Goal: Complete application form: Complete application form

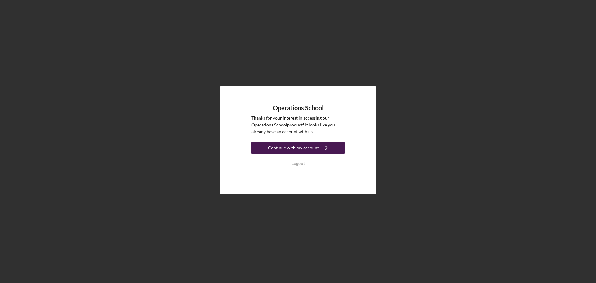
click at [294, 146] on div "Continue with my account" at bounding box center [293, 148] width 51 height 12
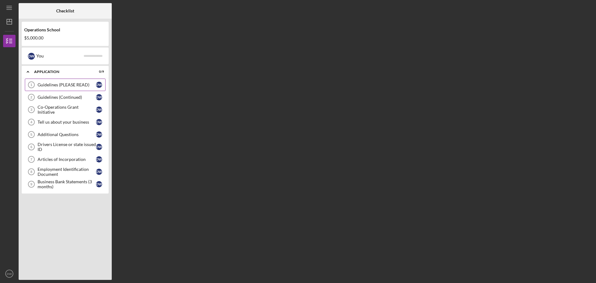
click at [48, 83] on div "Guidelines (PLEASE READ)" at bounding box center [67, 84] width 58 height 5
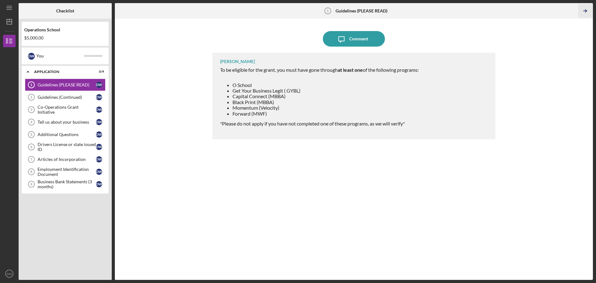
click at [585, 11] on icon "Icon/Table Pagination Arrow" at bounding box center [585, 11] width 14 height 14
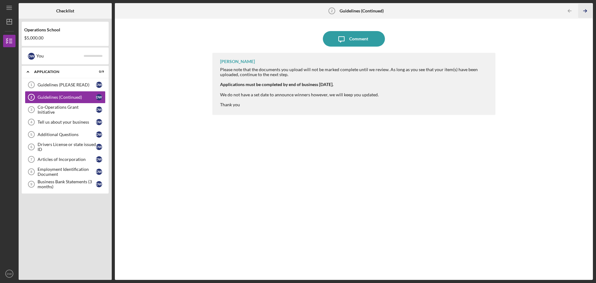
click at [585, 11] on icon "Icon/Table Pagination Arrow" at bounding box center [585, 11] width 14 height 14
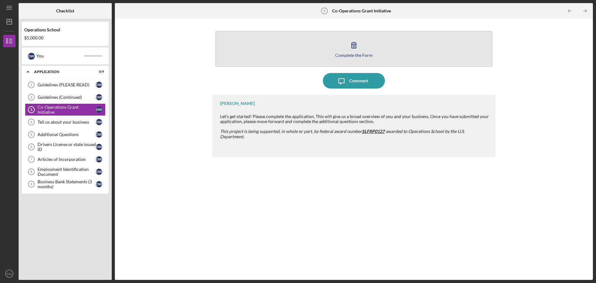
click at [355, 46] on icon "button" at bounding box center [354, 45] width 16 height 16
click at [357, 43] on icon "button" at bounding box center [354, 45] width 16 height 16
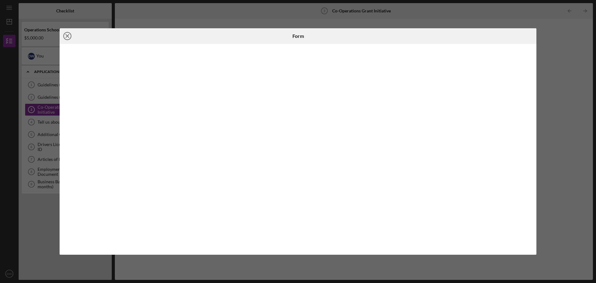
click at [69, 34] on icon "Icon/Close" at bounding box center [68, 36] width 16 height 16
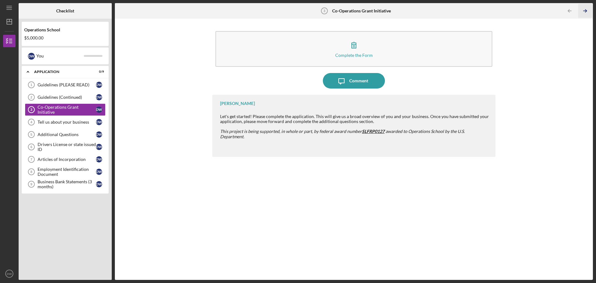
click at [586, 10] on polyline "button" at bounding box center [586, 11] width 2 height 3
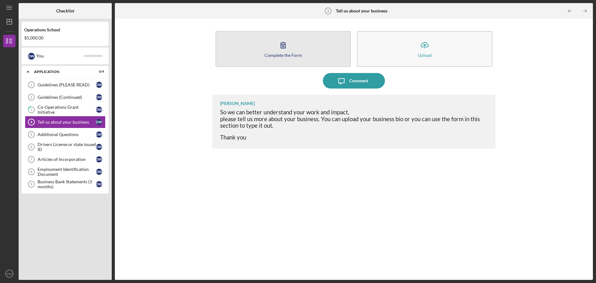
click at [281, 49] on icon "button" at bounding box center [283, 45] width 16 height 16
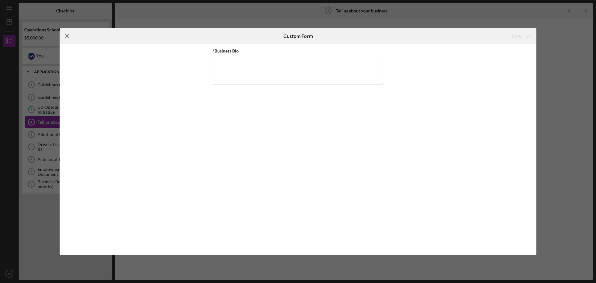
click at [66, 37] on icon "Icon/Menu Close" at bounding box center [68, 36] width 16 height 16
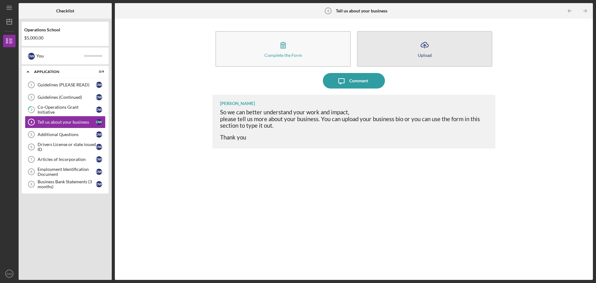
click at [400, 48] on button "Icon/Upload Upload" at bounding box center [424, 49] width 135 height 36
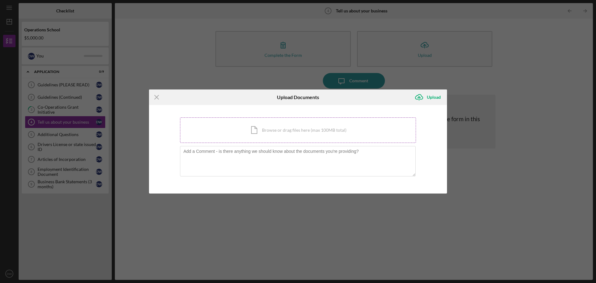
click at [293, 132] on div "Icon/Document Browse or drag files here (max 100MB total) Tap to choose files o…" at bounding box center [298, 129] width 236 height 25
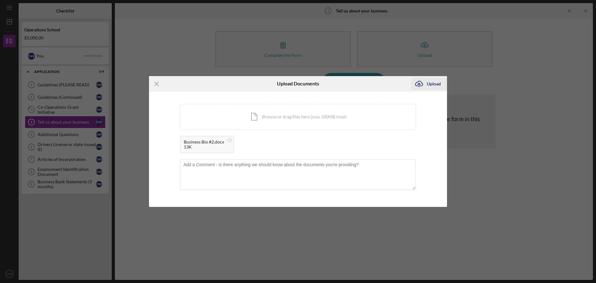
click at [434, 84] on div "Upload" at bounding box center [434, 84] width 14 height 12
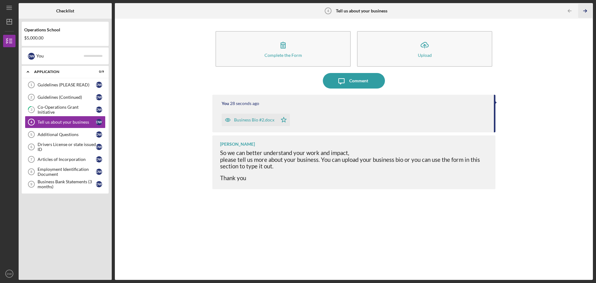
click at [586, 11] on line "button" at bounding box center [585, 11] width 3 height 0
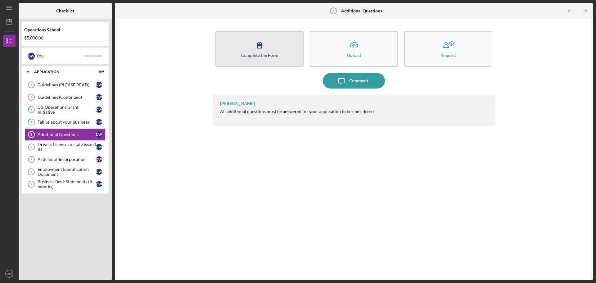
click at [251, 48] on button "Complete the Form Form" at bounding box center [260, 49] width 88 height 36
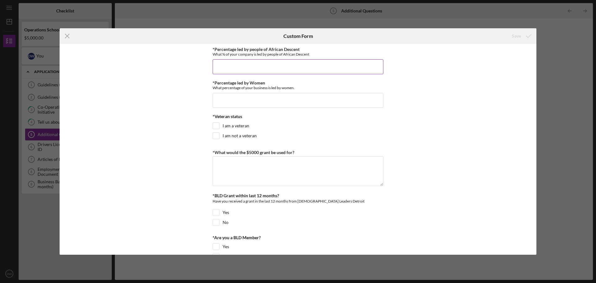
click at [248, 64] on input "*Percentage led by people of African Descent" at bounding box center [298, 66] width 171 height 15
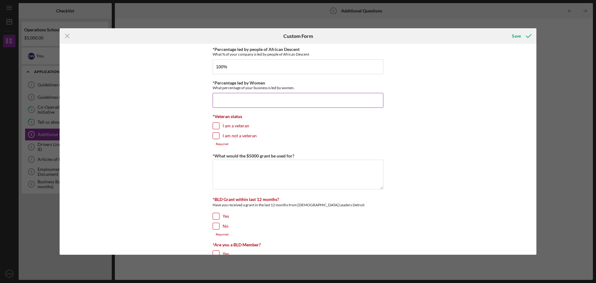
type input "100.00000%"
click at [250, 97] on input "*Percentage led by Women" at bounding box center [298, 100] width 171 height 15
type input "51.00000%"
click at [213, 136] on input "I am not a veteran" at bounding box center [216, 136] width 6 height 6
checkbox input "true"
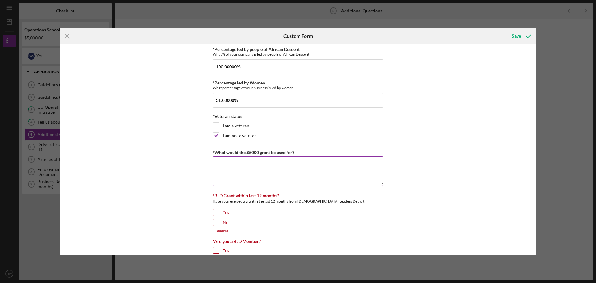
click at [226, 162] on textarea "*What would the $5000 grant be used for?" at bounding box center [298, 171] width 171 height 30
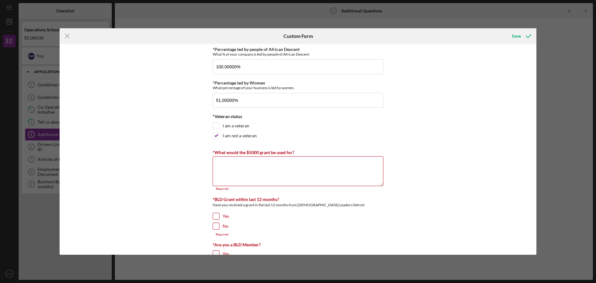
click at [215, 223] on input "No" at bounding box center [216, 226] width 6 height 6
checkbox input "true"
click at [266, 161] on textarea "*What would the $5000 grant be used for?" at bounding box center [298, 171] width 171 height 30
click at [261, 160] on textarea "*What would the $5000 grant be used for?" at bounding box center [298, 171] width 171 height 30
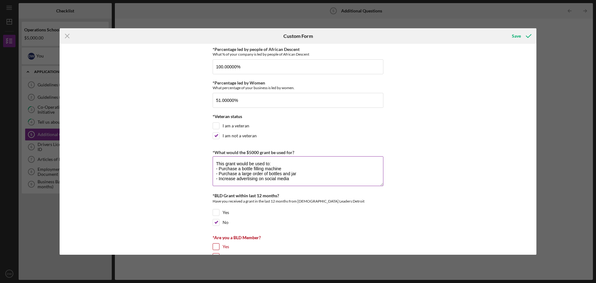
click at [262, 173] on textarea "This grant would be used to: - Purchase a bottle filling machine - Purchase a l…" at bounding box center [298, 171] width 171 height 30
click at [301, 176] on textarea "This grant would be used to: - Purchase a bottle filling machine - Purchase a l…" at bounding box center [298, 171] width 171 height 30
click at [299, 180] on textarea "This grant would be used to: - Purchase a bottle filling machine - Purchase a l…" at bounding box center [298, 171] width 171 height 30
click at [251, 173] on textarea "This grant would be used to: - Purchase a bottle filling machine - Purchase a l…" at bounding box center [298, 171] width 171 height 30
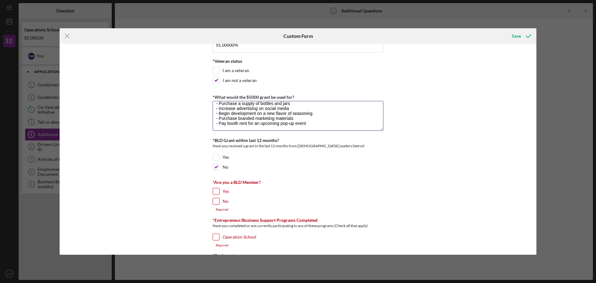
scroll to position [62, 0]
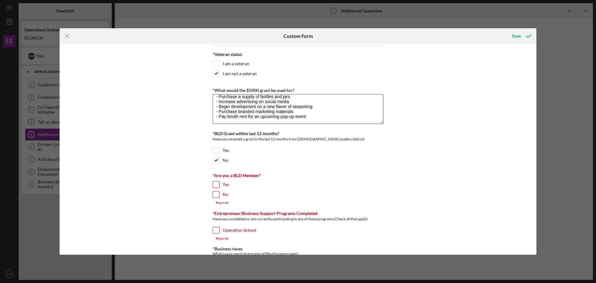
type textarea "This grant would be used to: - Purchase a bottle filling machine - Purchase a s…"
click at [214, 193] on input "No" at bounding box center [216, 194] width 6 height 6
checkbox input "true"
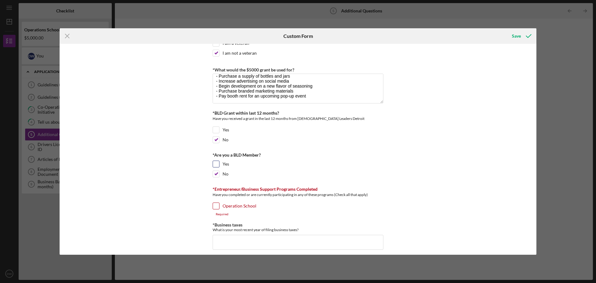
scroll to position [93, 0]
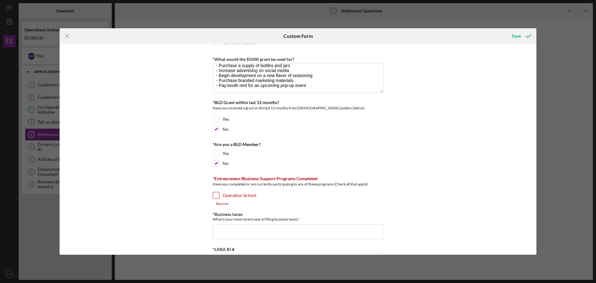
click at [216, 196] on input "Operation School" at bounding box center [216, 195] width 6 height 6
checkbox input "true"
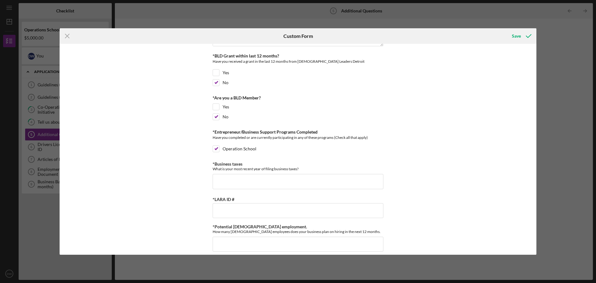
scroll to position [155, 0]
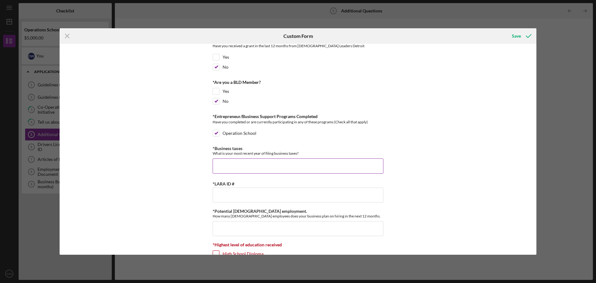
click at [278, 164] on input "*Business taxes" at bounding box center [298, 165] width 171 height 15
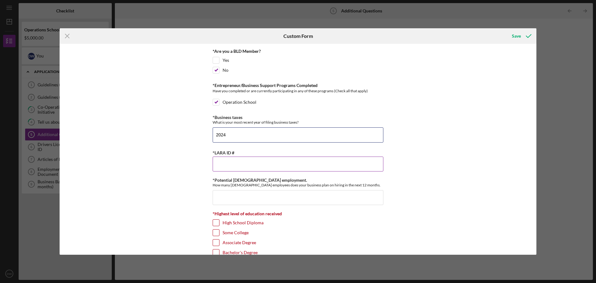
type input "2024"
click at [271, 159] on input "*LARA ID #" at bounding box center [298, 164] width 171 height 15
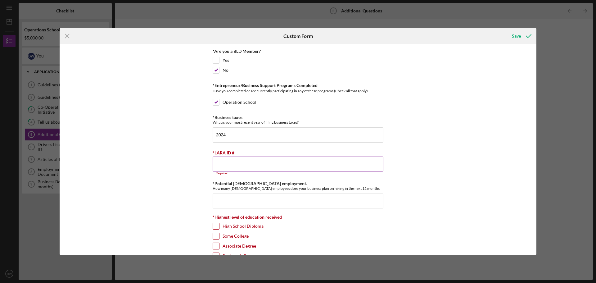
paste input "801752330"
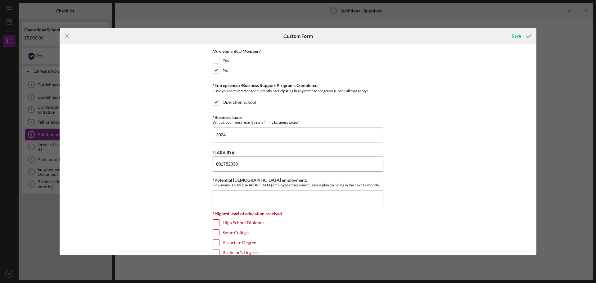
type input "801752330"
click at [262, 197] on input "*Potential [DEMOGRAPHIC_DATA] employment." at bounding box center [298, 197] width 171 height 15
type input "1"
click at [214, 230] on input "Some College" at bounding box center [216, 233] width 6 height 6
checkbox input "true"
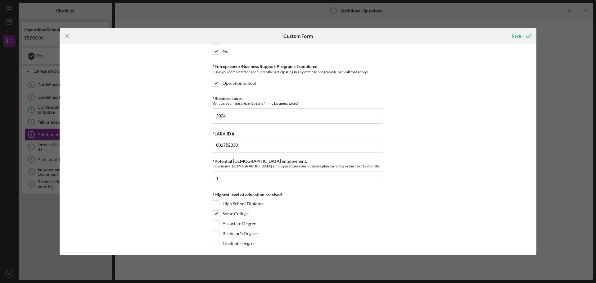
scroll to position [210, 0]
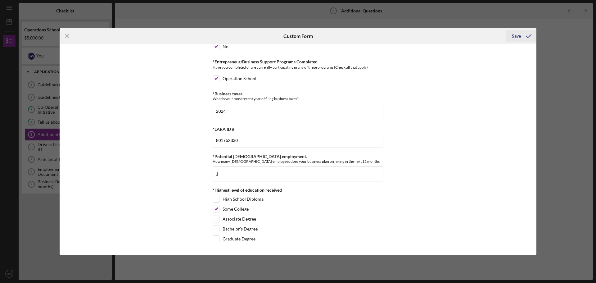
click at [517, 38] on div "Save" at bounding box center [516, 36] width 9 height 12
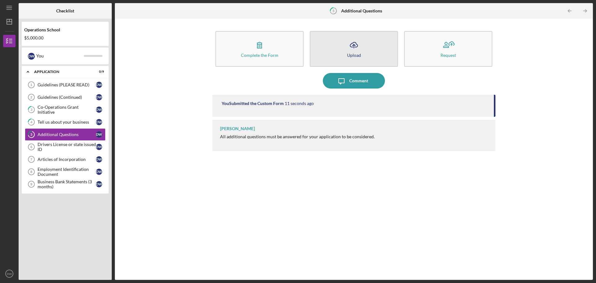
click at [349, 51] on icon "Icon/Upload" at bounding box center [354, 45] width 16 height 16
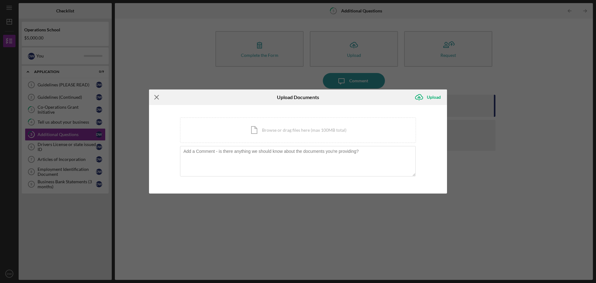
click at [156, 96] on icon "Icon/Menu Close" at bounding box center [157, 97] width 16 height 16
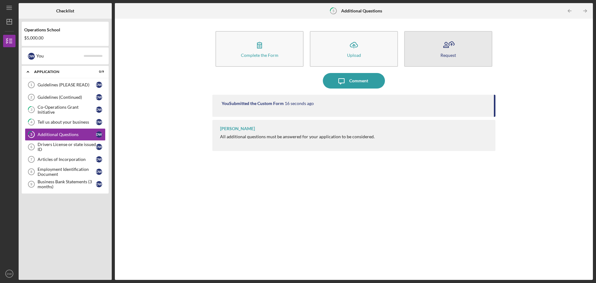
click at [448, 48] on icon "button" at bounding box center [449, 45] width 16 height 16
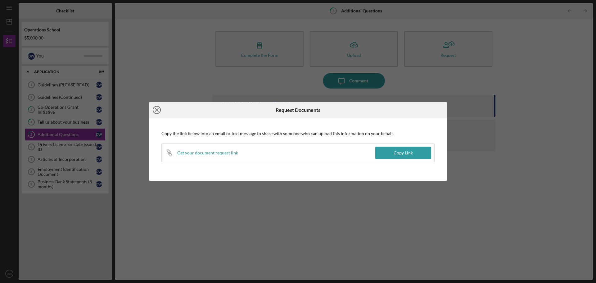
click at [156, 110] on icon "Icon/Close" at bounding box center [157, 110] width 16 height 16
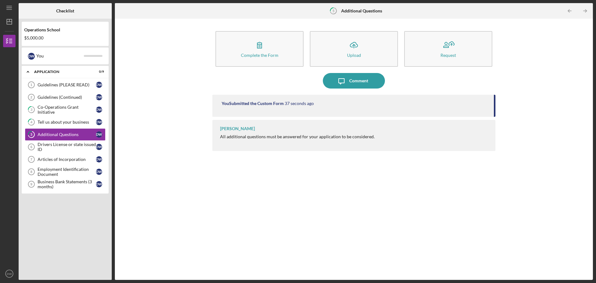
drag, startPoint x: 495, startPoint y: 108, endPoint x: 494, endPoint y: 113, distance: 4.8
click at [494, 113] on div "You Submitted the Custom Form 37 seconds ago" at bounding box center [353, 106] width 283 height 22
click at [585, 10] on polyline "button" at bounding box center [586, 11] width 2 height 3
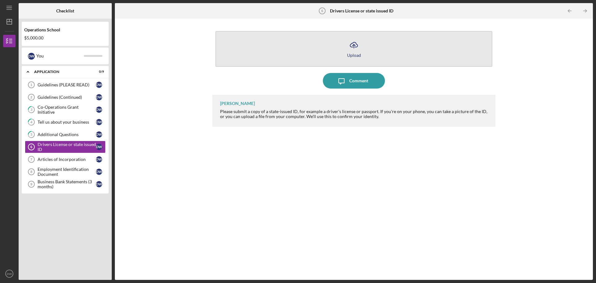
click at [351, 47] on icon "Icon/Upload" at bounding box center [354, 45] width 16 height 16
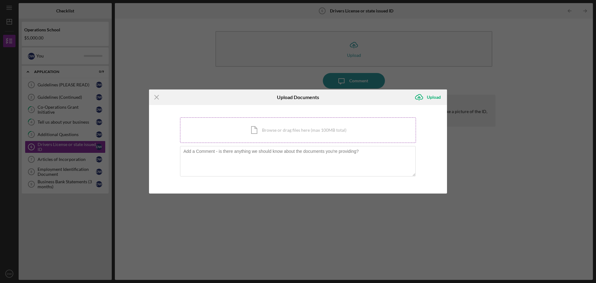
click at [270, 129] on div "Icon/Document Browse or drag files here (max 100MB total) Tap to choose files o…" at bounding box center [298, 129] width 236 height 25
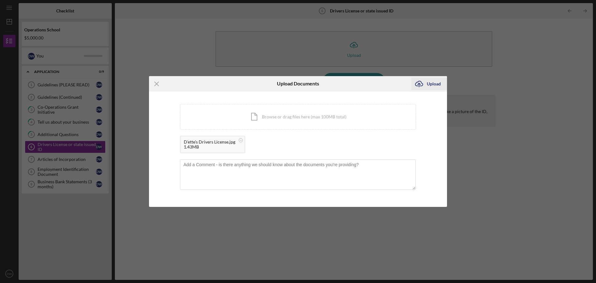
click at [437, 84] on div "Upload" at bounding box center [434, 84] width 14 height 12
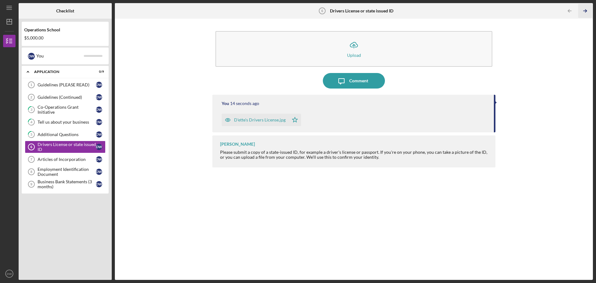
click at [584, 11] on line "button" at bounding box center [585, 11] width 3 height 0
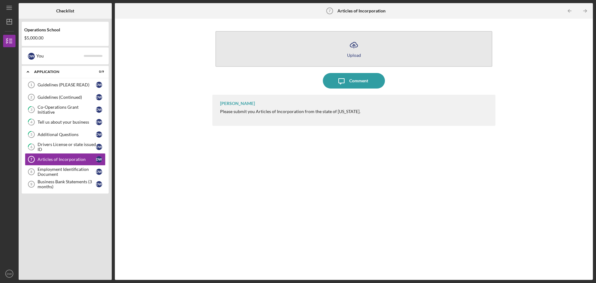
click at [353, 45] on icon "Icon/Upload" at bounding box center [354, 45] width 16 height 16
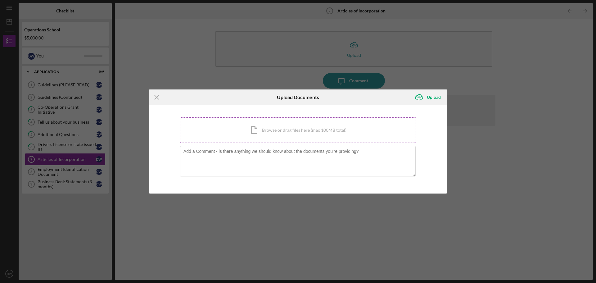
click at [284, 129] on div "Icon/Document Browse or drag files here (max 100MB total) Tap to choose files o…" at bounding box center [298, 129] width 236 height 25
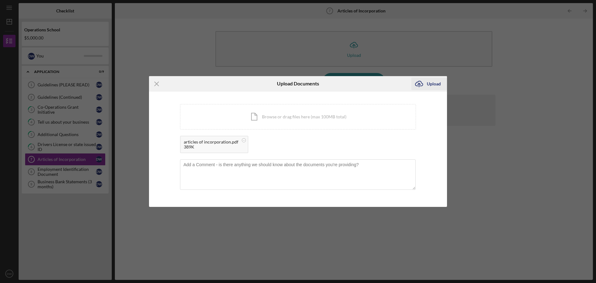
click at [434, 83] on div "Upload" at bounding box center [434, 84] width 14 height 12
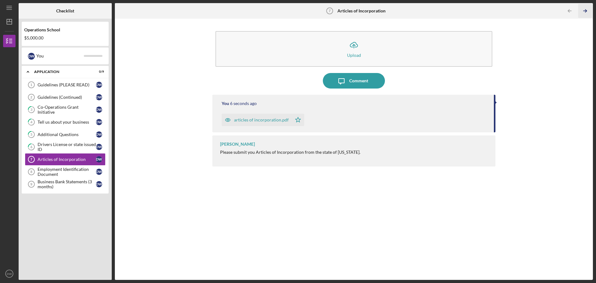
click at [584, 11] on line "button" at bounding box center [585, 11] width 3 height 0
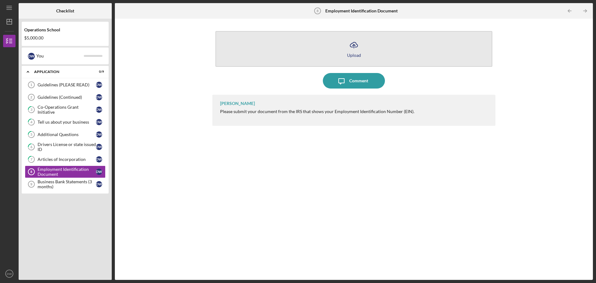
click at [351, 44] on icon "Icon/Upload" at bounding box center [354, 45] width 16 height 16
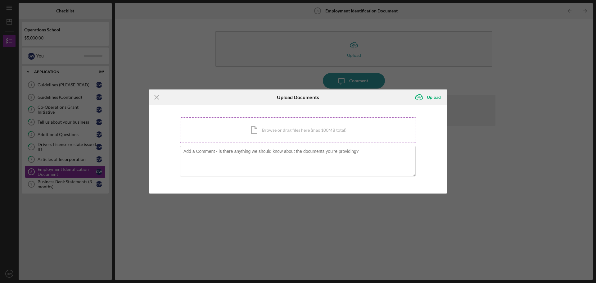
click at [266, 127] on div "Icon/Document Browse or drag files here (max 100MB total) Tap to choose files o…" at bounding box center [298, 129] width 236 height 25
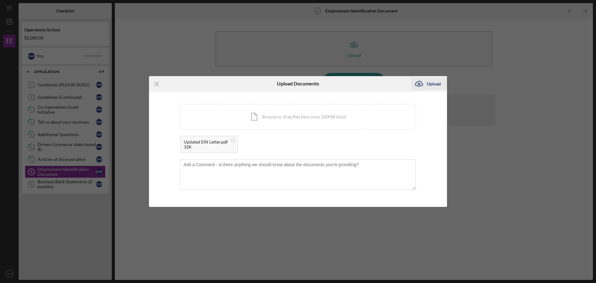
click at [434, 84] on div "Upload" at bounding box center [434, 84] width 14 height 12
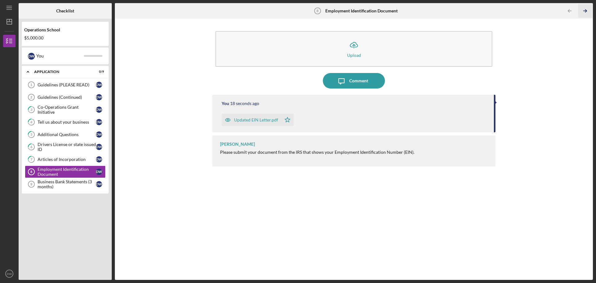
click at [585, 9] on icon "Icon/Table Pagination Arrow" at bounding box center [585, 11] width 14 height 14
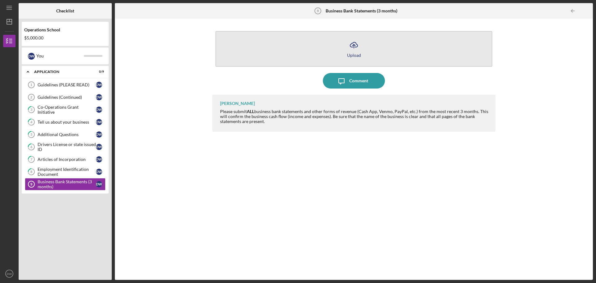
click at [353, 46] on polyline "button" at bounding box center [354, 45] width 3 height 2
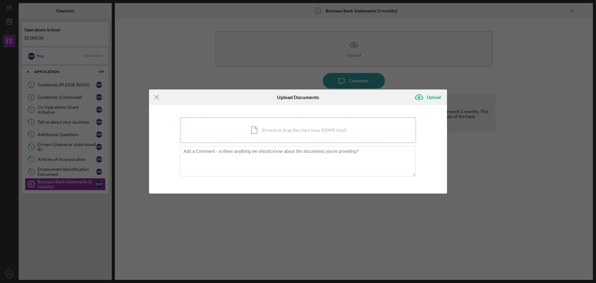
click at [285, 131] on div "Icon/Document Browse or drag files here (max 100MB total) Tap to choose files o…" at bounding box center [298, 129] width 236 height 25
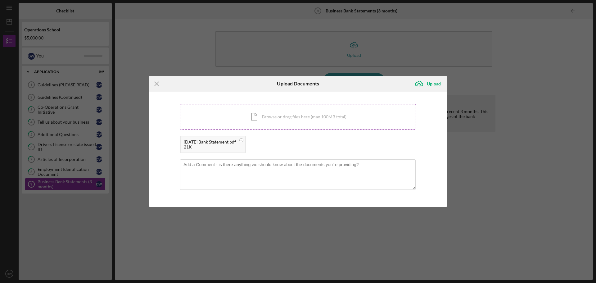
click at [269, 116] on div "Icon/Document Browse or drag files here (max 100MB total) Tap to choose files o…" at bounding box center [298, 116] width 236 height 25
click at [268, 115] on div "Icon/Document Browse or drag files here (max 100MB total) Tap to choose files o…" at bounding box center [298, 116] width 236 height 25
click at [435, 82] on div "Upload" at bounding box center [434, 84] width 14 height 12
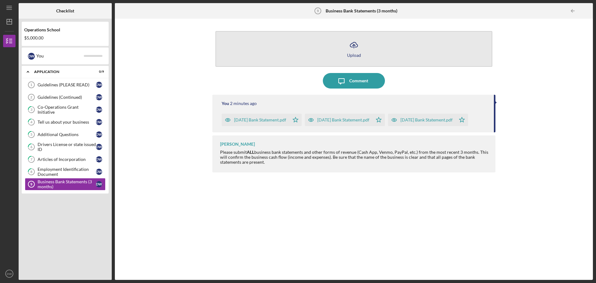
click at [354, 46] on line "button" at bounding box center [354, 46] width 0 height 4
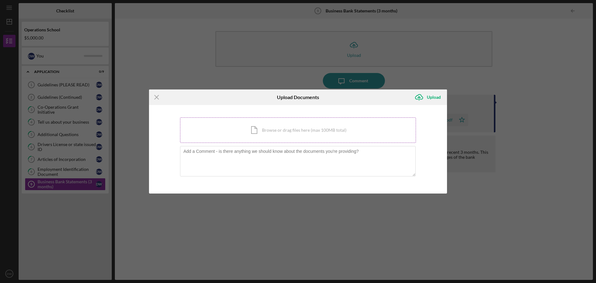
click at [290, 131] on div "Icon/Document Browse or drag files here (max 100MB total) Tap to choose files o…" at bounding box center [298, 129] width 236 height 25
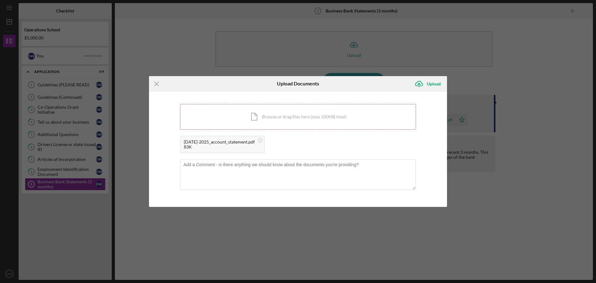
click at [271, 117] on div "Icon/Document Browse or drag files here (max 100MB total) Tap to choose files o…" at bounding box center [298, 116] width 236 height 25
click at [262, 114] on div "Icon/Document Browse or drag files here (max 100MB total) Tap to choose files o…" at bounding box center [298, 116] width 236 height 25
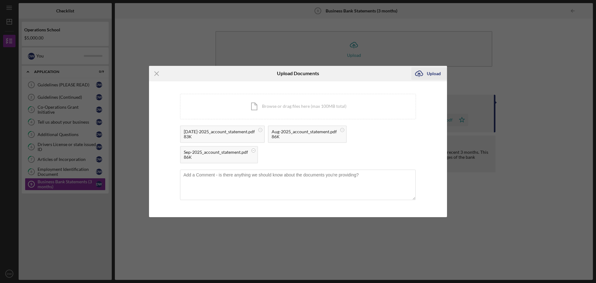
click at [429, 74] on div "Upload" at bounding box center [434, 73] width 14 height 12
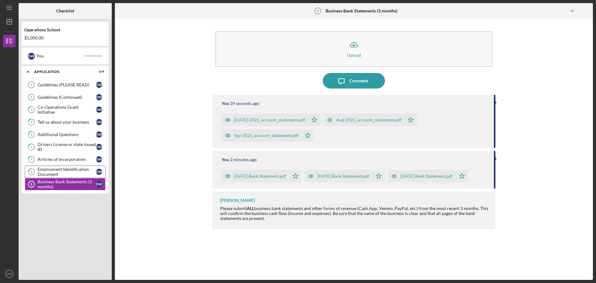
click at [54, 172] on div "Employment Identification Document" at bounding box center [67, 172] width 58 height 10
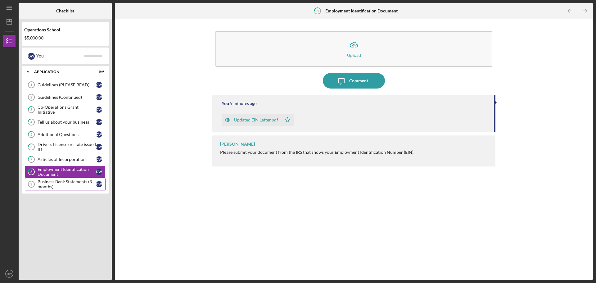
click at [54, 181] on div "Business Bank Statements (3 months)" at bounding box center [67, 184] width 58 height 10
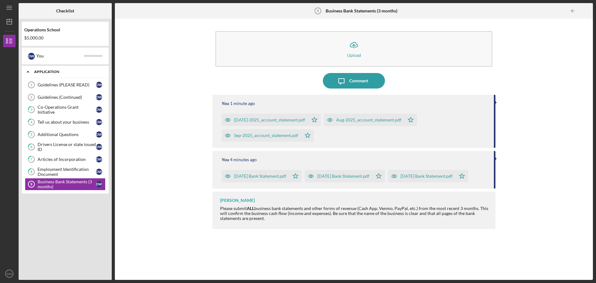
click at [28, 71] on icon "Icon/Expander" at bounding box center [28, 72] width 12 height 12
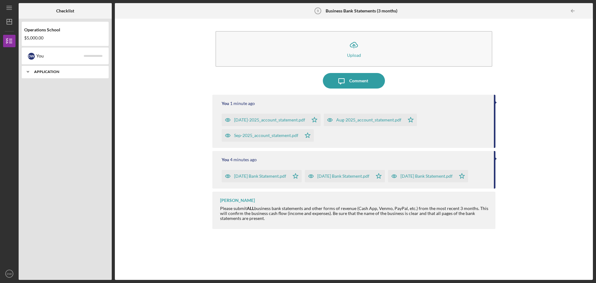
click at [28, 71] on icon "Icon/Expander" at bounding box center [28, 72] width 12 height 12
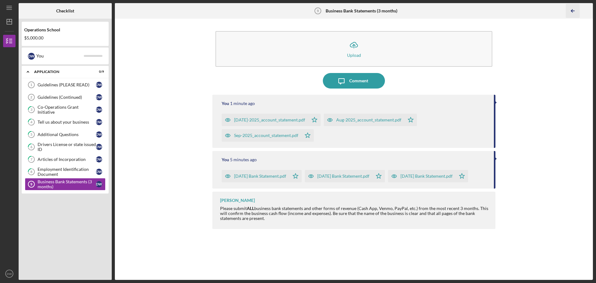
click at [573, 11] on icon "Icon/Table Pagination Arrow" at bounding box center [573, 11] width 14 height 14
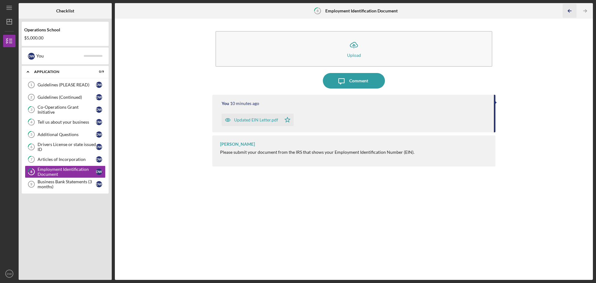
click at [573, 11] on icon "Icon/Table Pagination Arrow" at bounding box center [570, 11] width 14 height 14
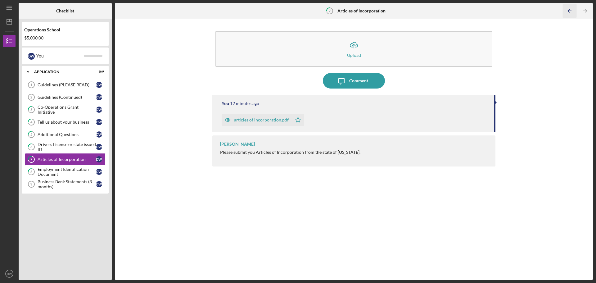
click at [573, 11] on icon "Icon/Table Pagination Arrow" at bounding box center [570, 11] width 14 height 14
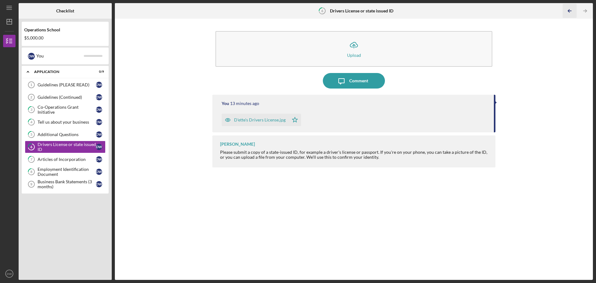
click at [573, 11] on icon "Icon/Table Pagination Arrow" at bounding box center [570, 11] width 14 height 14
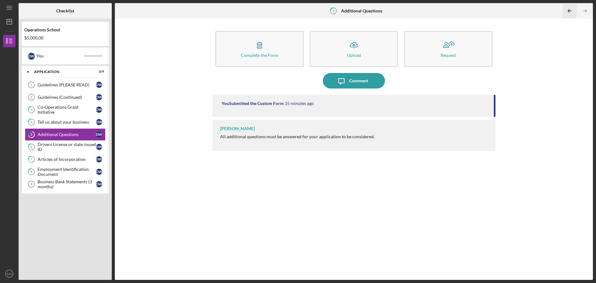
click at [570, 10] on icon "Icon/Table Pagination Arrow" at bounding box center [570, 11] width 14 height 14
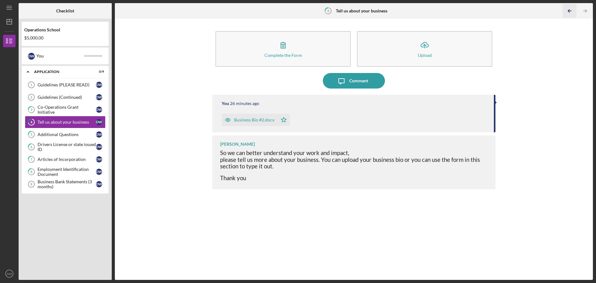
click at [570, 10] on icon "Icon/Table Pagination Arrow" at bounding box center [570, 11] width 14 height 14
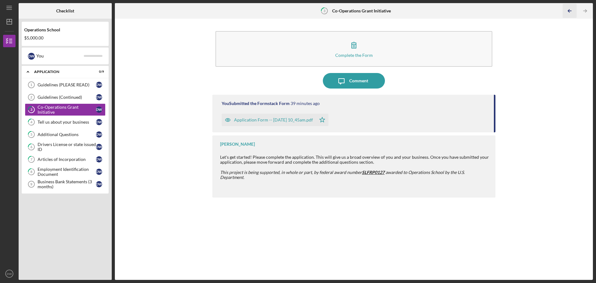
click at [570, 10] on icon "Icon/Table Pagination Arrow" at bounding box center [570, 11] width 14 height 14
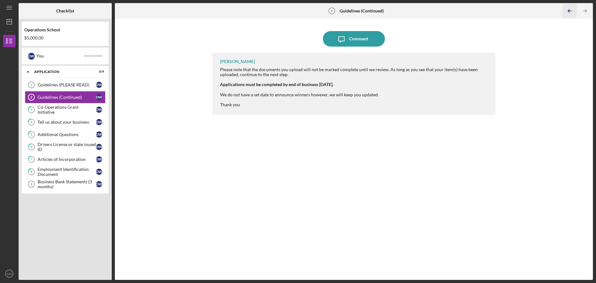
click at [568, 12] on icon "Icon/Table Pagination Arrow" at bounding box center [570, 11] width 14 height 14
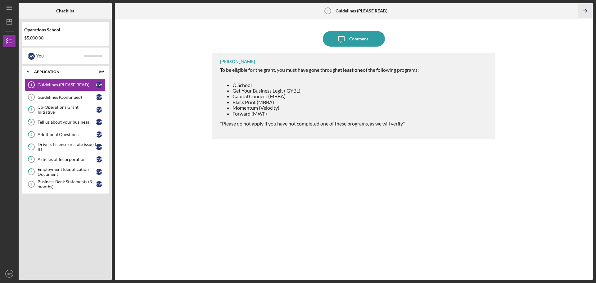
click at [586, 10] on polyline "button" at bounding box center [586, 11] width 2 height 3
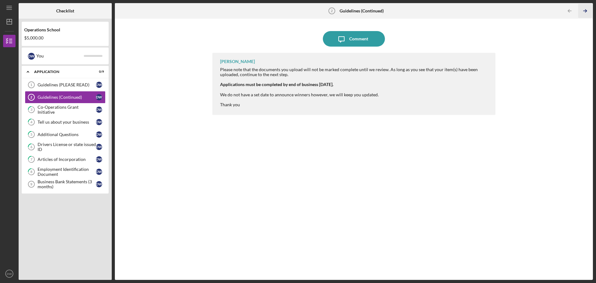
click at [585, 10] on icon "Icon/Table Pagination Arrow" at bounding box center [585, 11] width 14 height 14
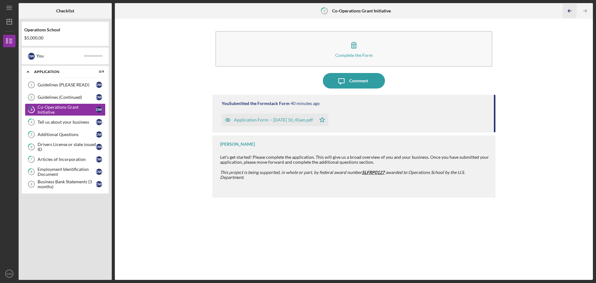
click at [570, 9] on icon "Icon/Table Pagination Arrow" at bounding box center [570, 11] width 14 height 14
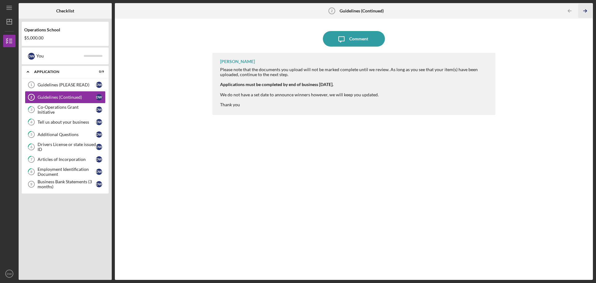
click at [585, 11] on line "button" at bounding box center [585, 11] width 3 height 0
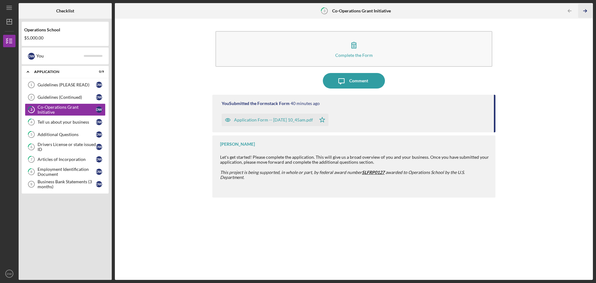
click at [585, 11] on line "button" at bounding box center [585, 11] width 3 height 0
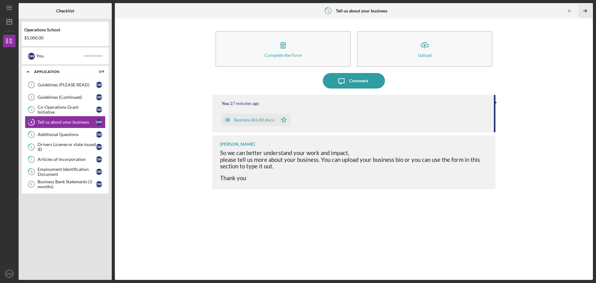
click at [585, 11] on line "button" at bounding box center [585, 11] width 3 height 0
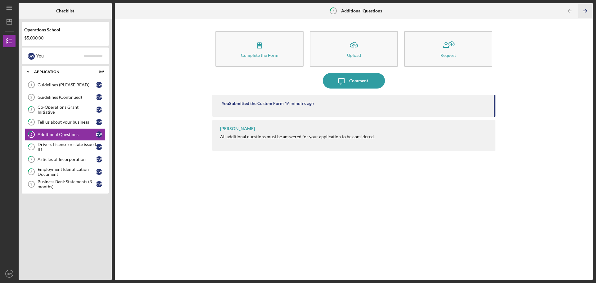
click at [585, 11] on line "button" at bounding box center [585, 11] width 3 height 0
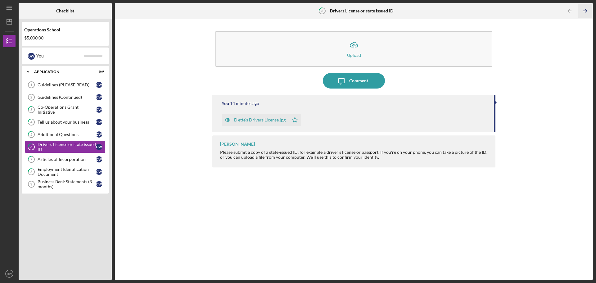
click at [585, 11] on line "button" at bounding box center [585, 11] width 3 height 0
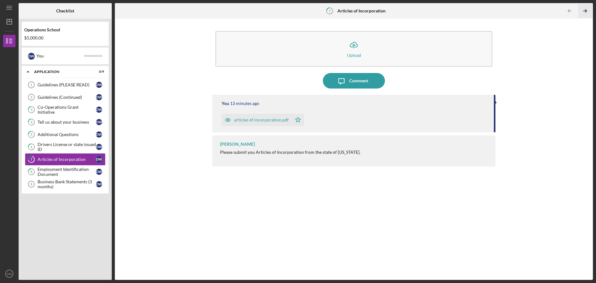
click at [585, 11] on line "button" at bounding box center [585, 11] width 3 height 0
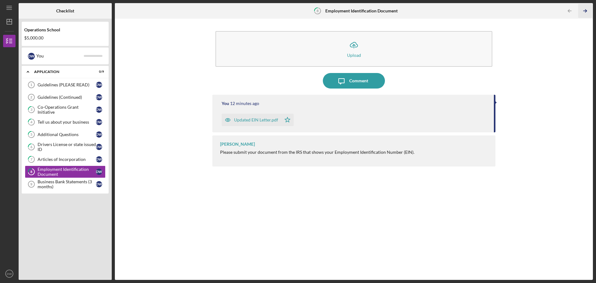
click at [585, 11] on line "button" at bounding box center [585, 11] width 3 height 0
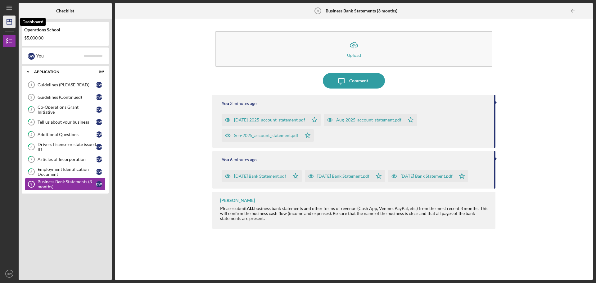
click at [8, 23] on icon "Icon/Dashboard" at bounding box center [10, 22] width 16 height 16
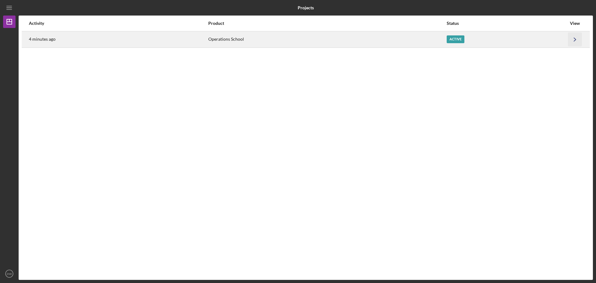
click at [576, 40] on icon "Icon/Navigate" at bounding box center [575, 39] width 14 height 14
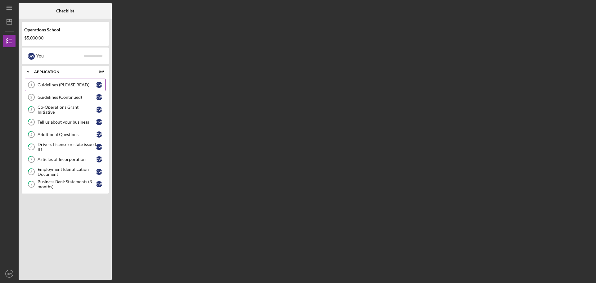
click at [67, 84] on div "Guidelines (PLEASE READ)" at bounding box center [67, 84] width 58 height 5
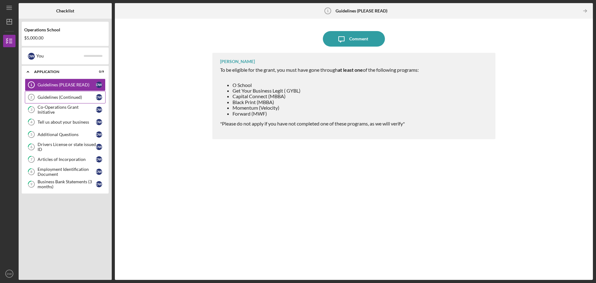
click at [62, 93] on link "Guidelines (Continued) 2 Guidelines (Continued) D W" at bounding box center [65, 97] width 81 height 12
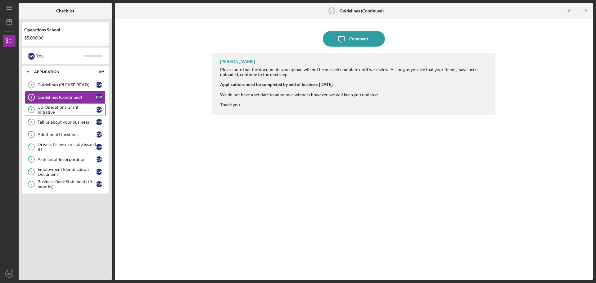
click at [57, 109] on div "Co-Operations Grant Initiative" at bounding box center [67, 110] width 58 height 10
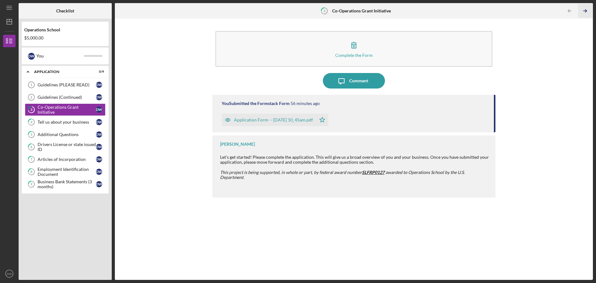
click at [585, 11] on icon "Icon/Table Pagination Arrow" at bounding box center [585, 11] width 14 height 14
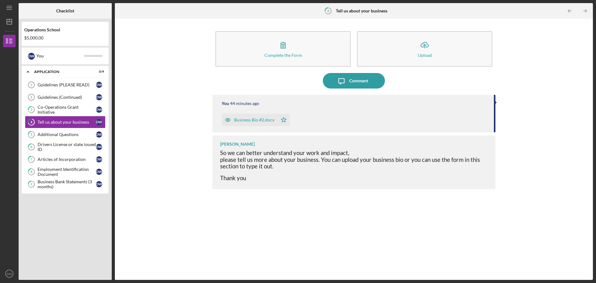
click at [585, 11] on icon "Icon/Table Pagination Arrow" at bounding box center [585, 11] width 14 height 14
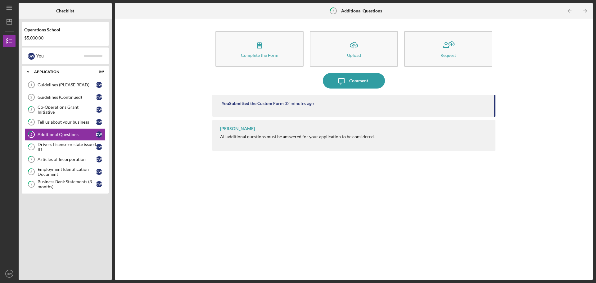
click at [585, 11] on icon "Icon/Table Pagination Arrow" at bounding box center [585, 11] width 14 height 14
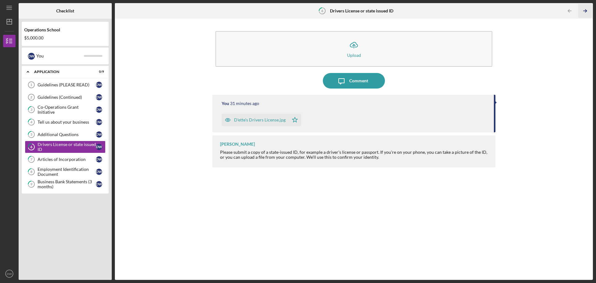
click at [585, 11] on icon "Icon/Table Pagination Arrow" at bounding box center [585, 11] width 14 height 14
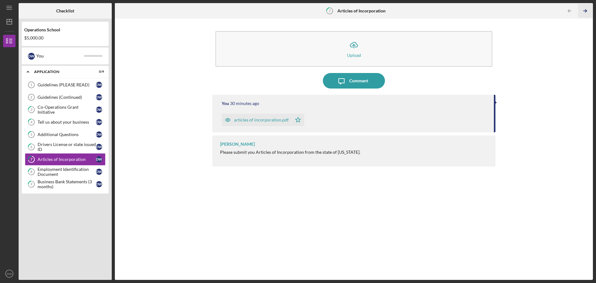
click at [585, 11] on icon "Icon/Table Pagination Arrow" at bounding box center [585, 11] width 14 height 14
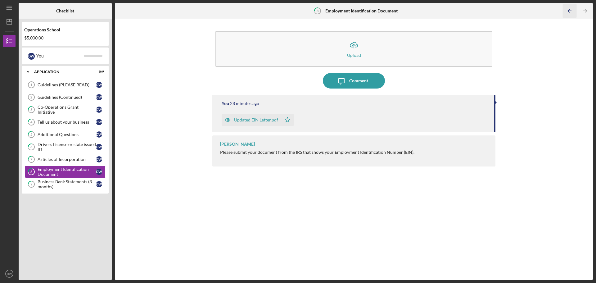
click at [571, 10] on icon "Icon/Table Pagination Arrow" at bounding box center [570, 11] width 14 height 14
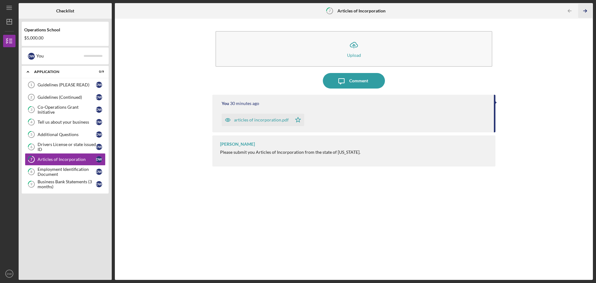
click at [586, 10] on icon "Icon/Table Pagination Arrow" at bounding box center [585, 11] width 14 height 14
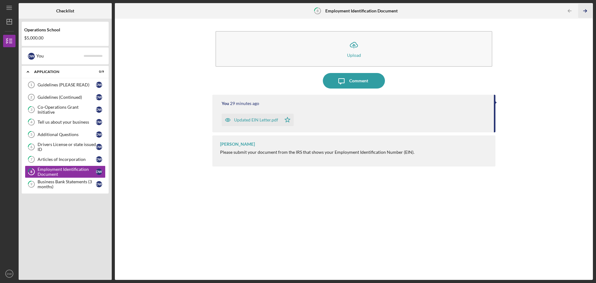
click at [586, 10] on icon "Icon/Table Pagination Arrow" at bounding box center [585, 11] width 14 height 14
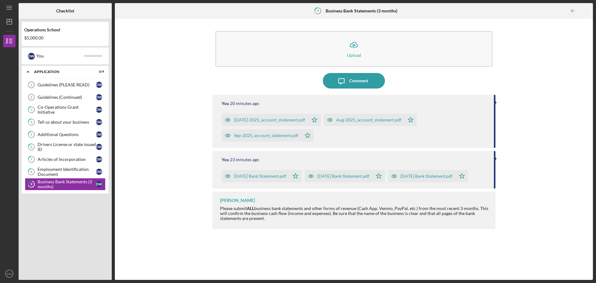
click at [586, 10] on div at bounding box center [587, 11] width 12 height 12
click at [9, 19] on line "button" at bounding box center [9, 20] width 0 height 2
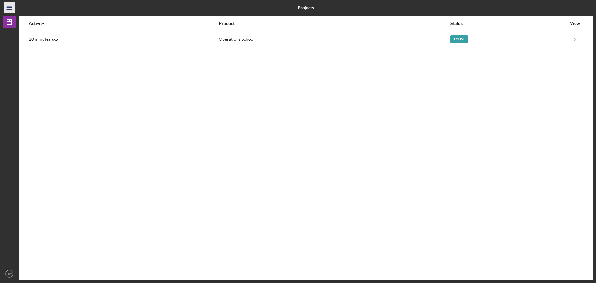
click at [9, 9] on line "button" at bounding box center [9, 9] width 5 height 0
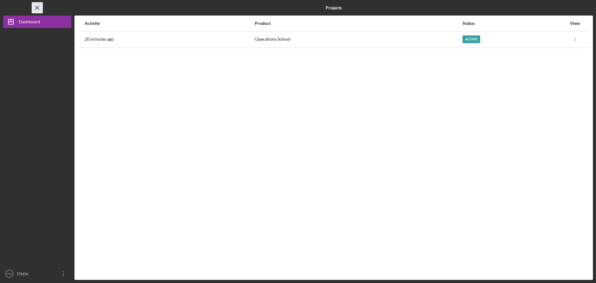
click at [34, 9] on icon "Icon/Menu Close" at bounding box center [37, 8] width 14 height 14
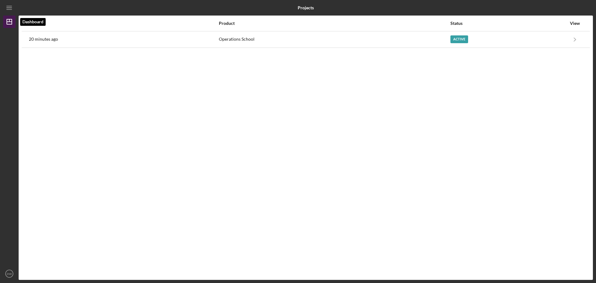
click at [7, 23] on polygon "button" at bounding box center [9, 21] width 5 height 5
click at [8, 273] on text "DW" at bounding box center [9, 273] width 5 height 3
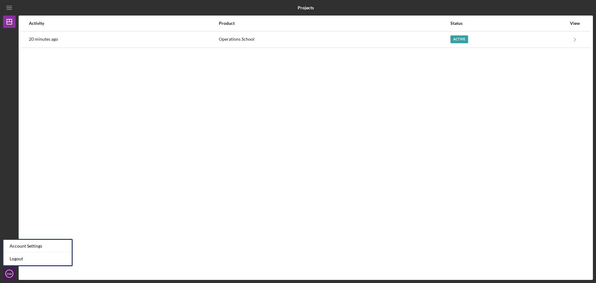
click at [8, 273] on text "DW" at bounding box center [9, 273] width 5 height 3
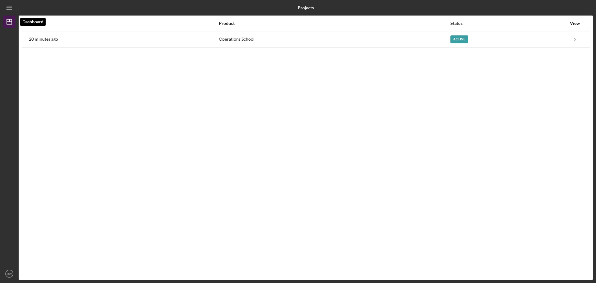
click at [5, 24] on icon "Icon/Dashboard" at bounding box center [10, 22] width 16 height 16
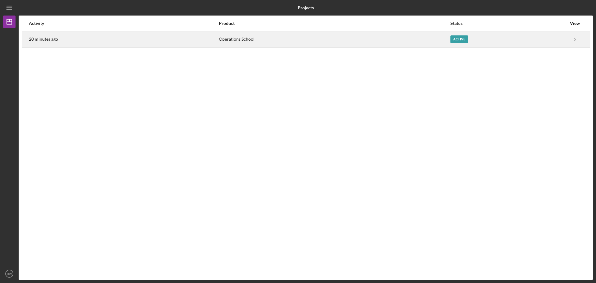
click at [549, 41] on div "Active" at bounding box center [509, 40] width 116 height 16
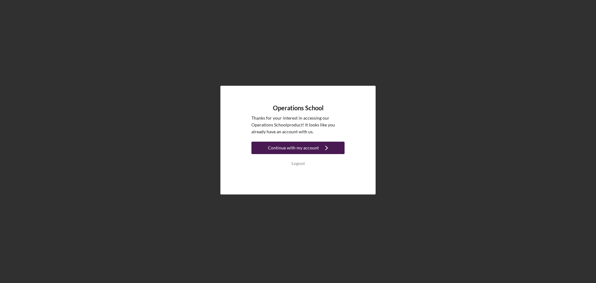
click at [293, 148] on div "Continue with my account" at bounding box center [293, 148] width 51 height 12
